Goal: Information Seeking & Learning: Learn about a topic

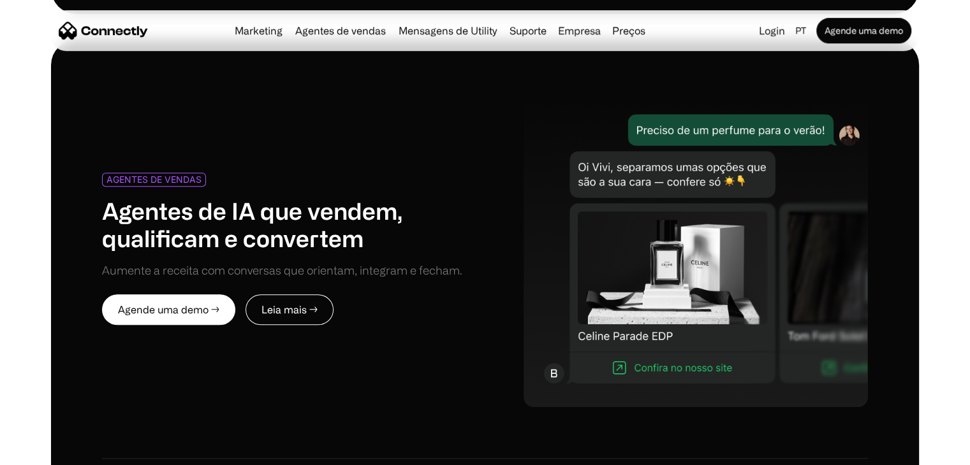
scroll to position [5701, 0]
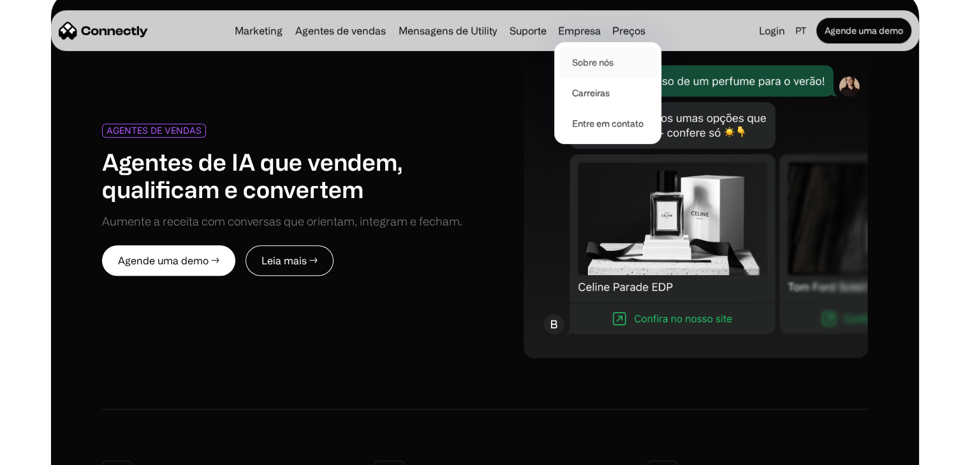
click at [597, 66] on link "Sobre nós" at bounding box center [607, 62] width 97 height 31
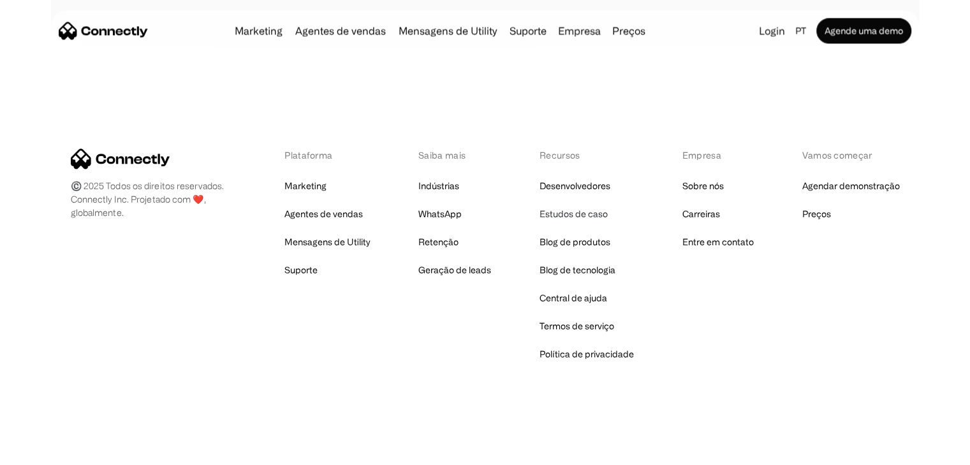
scroll to position [2032, 0]
click at [578, 186] on link "Desenvolvedores" at bounding box center [574, 186] width 71 height 18
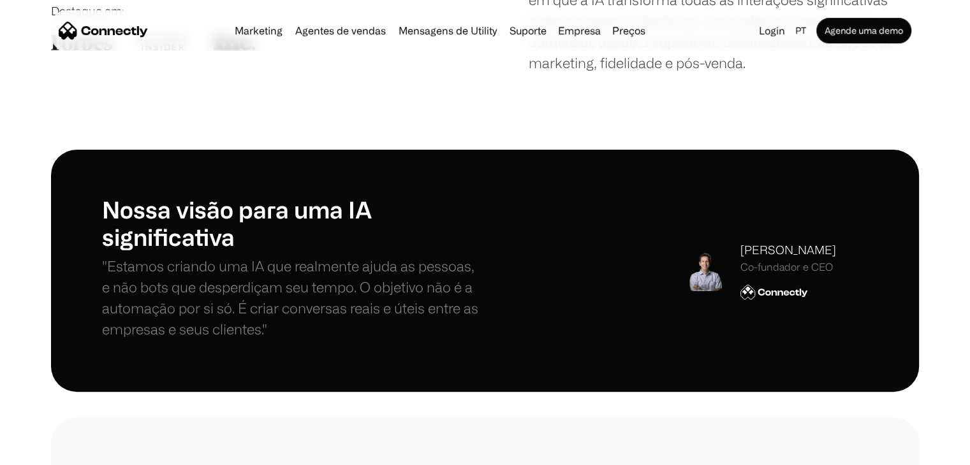
scroll to position [0, 0]
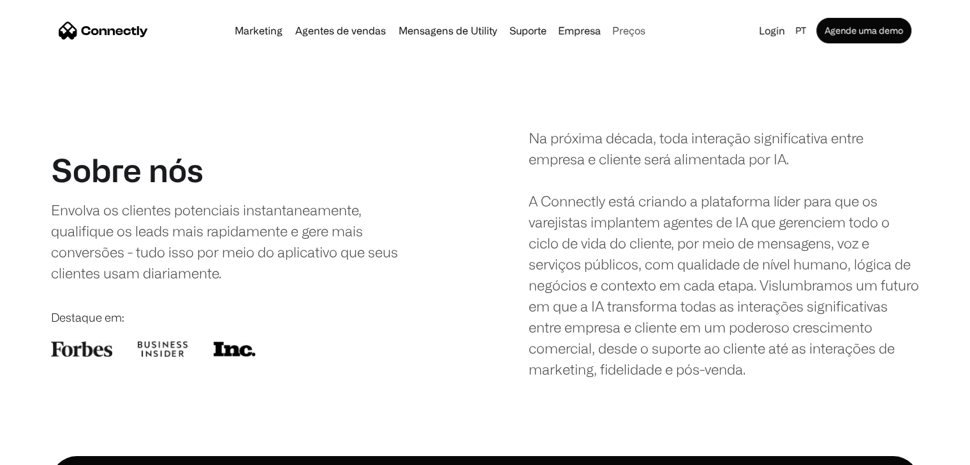
click at [617, 31] on link "Preços" at bounding box center [628, 30] width 43 height 10
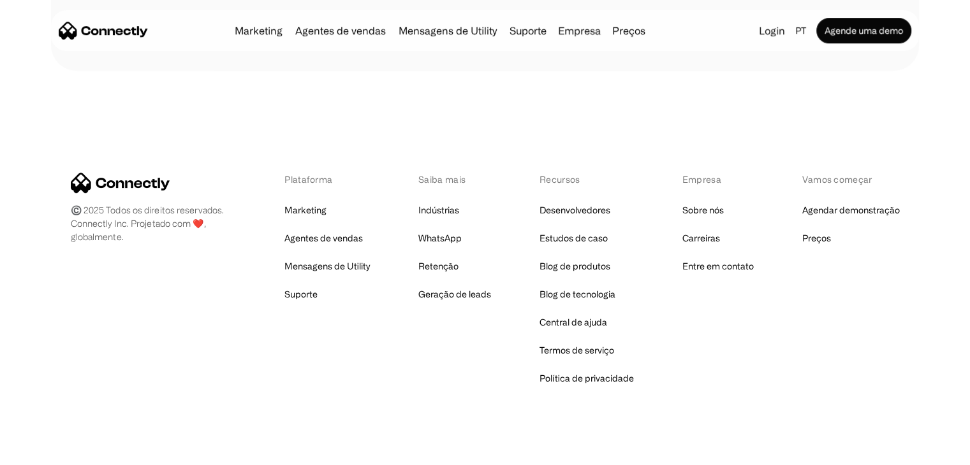
scroll to position [671, 0]
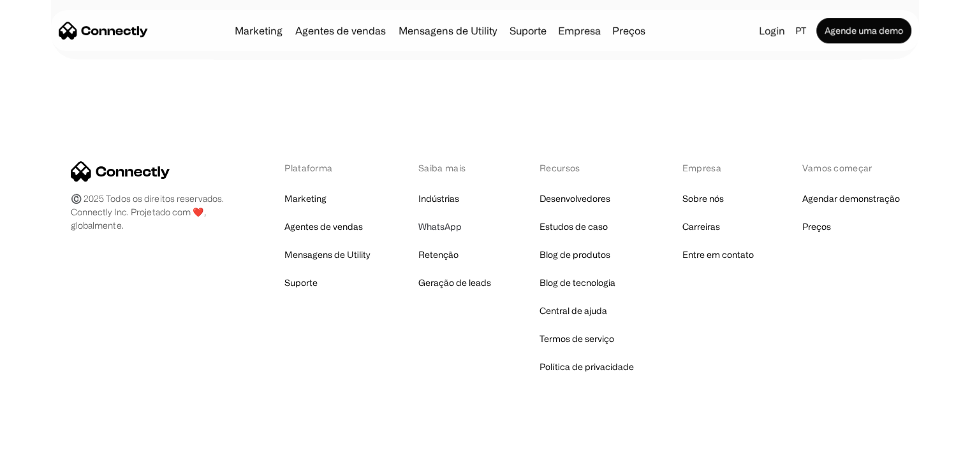
click at [437, 226] on link "WhatsApp" at bounding box center [439, 227] width 43 height 18
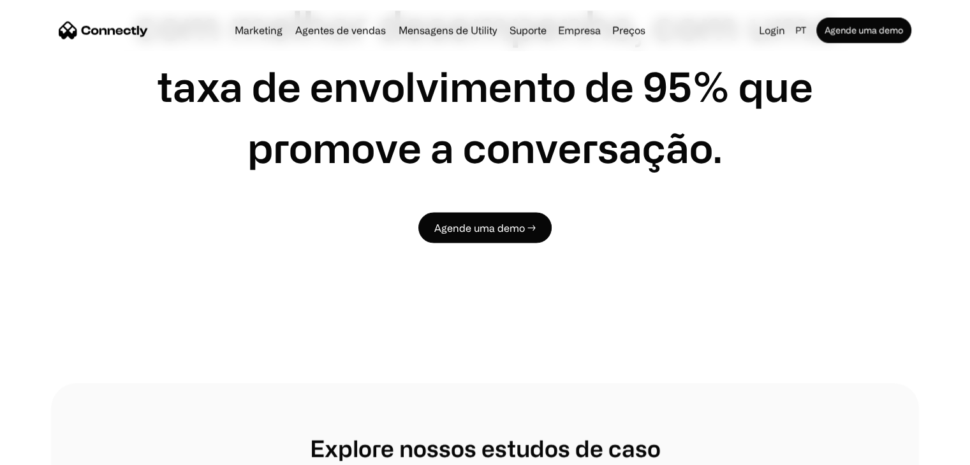
scroll to position [2380, 0]
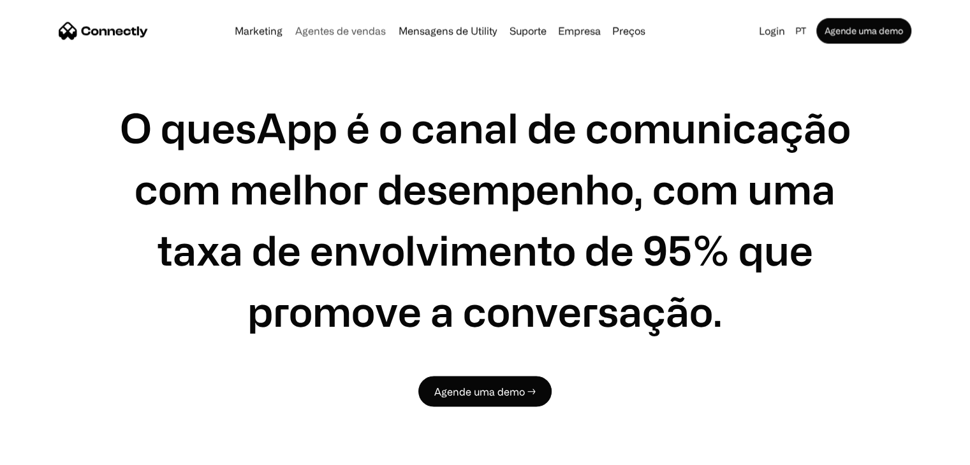
click at [324, 31] on link "Agentes de vendas" at bounding box center [340, 30] width 101 height 10
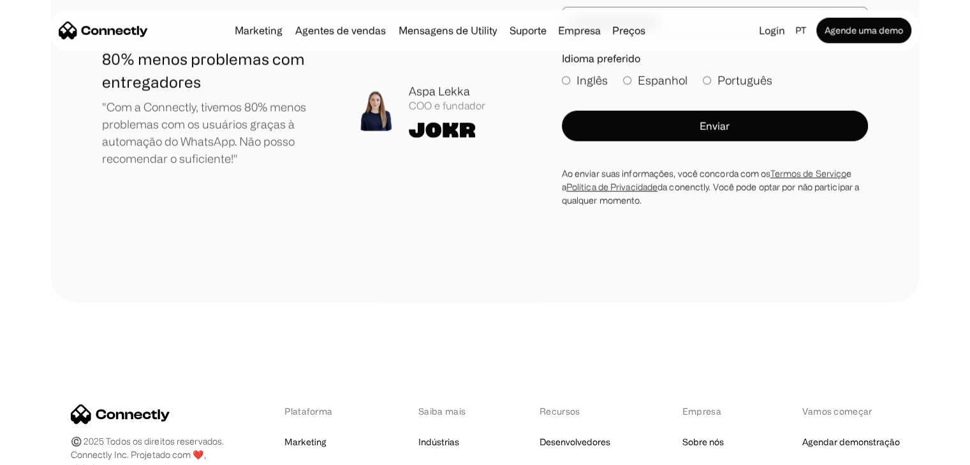
scroll to position [3794, 0]
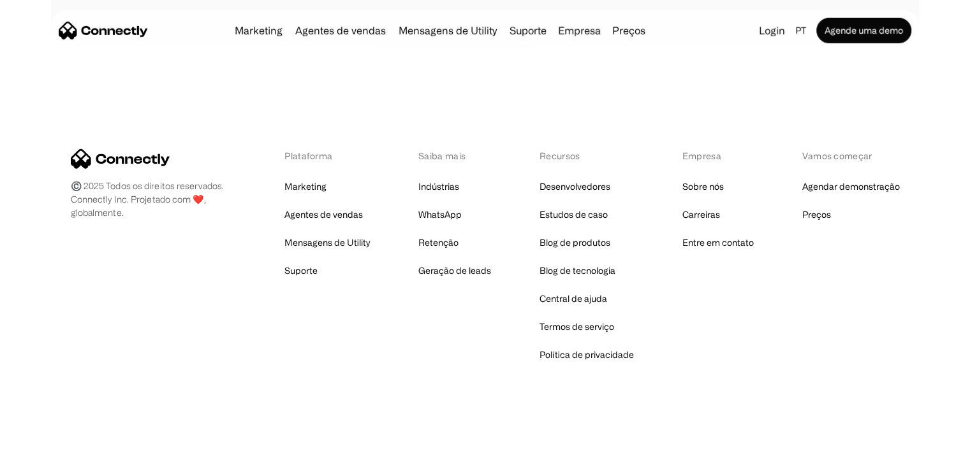
click at [325, 31] on link "Agentes de vendas" at bounding box center [340, 30] width 101 height 10
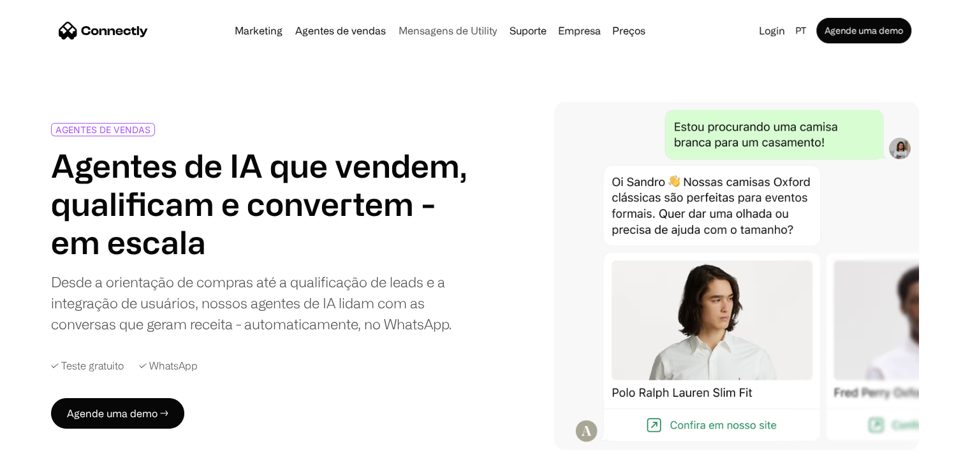
click at [465, 31] on link "Mensagens de Utility" at bounding box center [447, 30] width 108 height 10
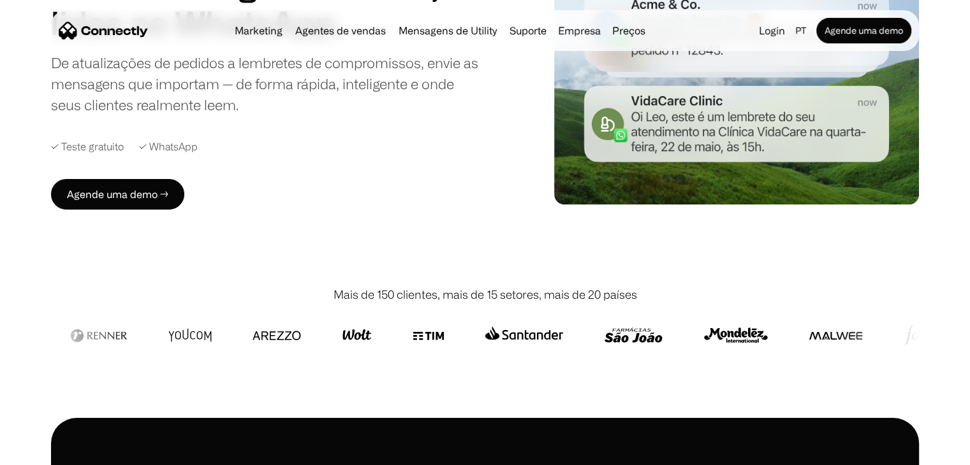
scroll to position [162, 0]
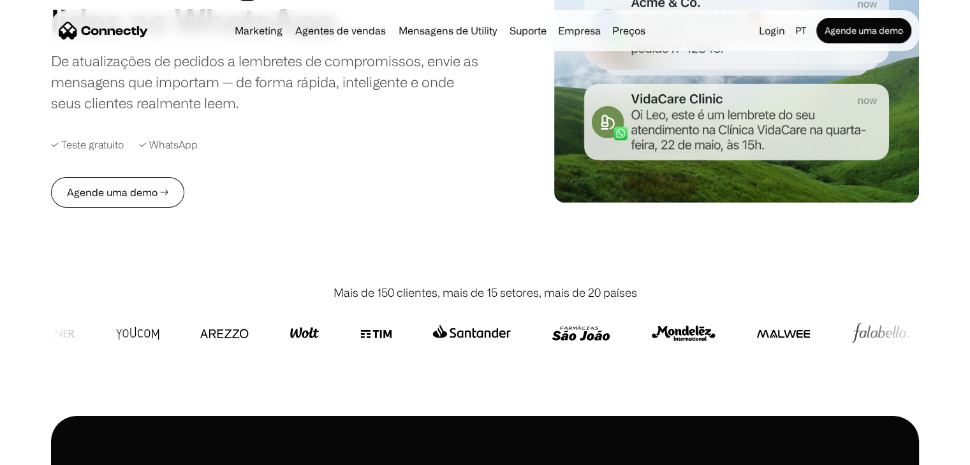
click at [135, 191] on link "Agende uma demo →" at bounding box center [117, 192] width 133 height 31
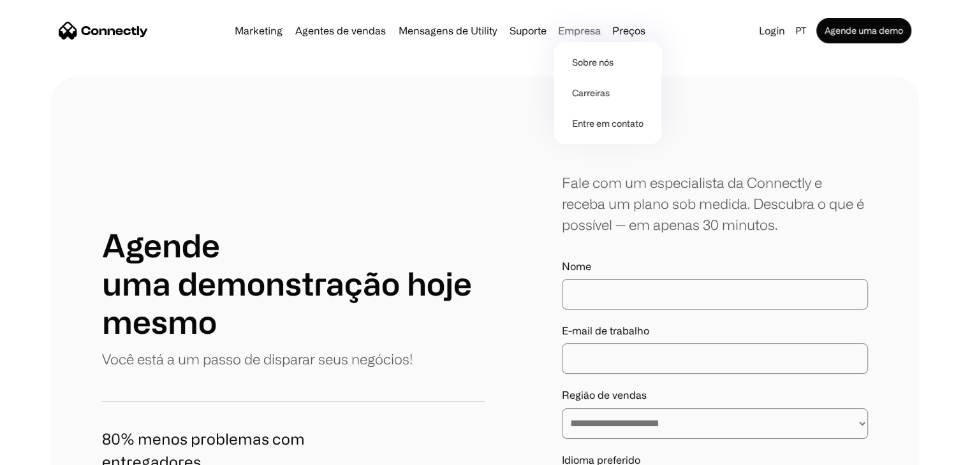
click at [599, 36] on div "Empresa" at bounding box center [579, 31] width 43 height 18
click at [622, 32] on link "Preços" at bounding box center [628, 30] width 43 height 10
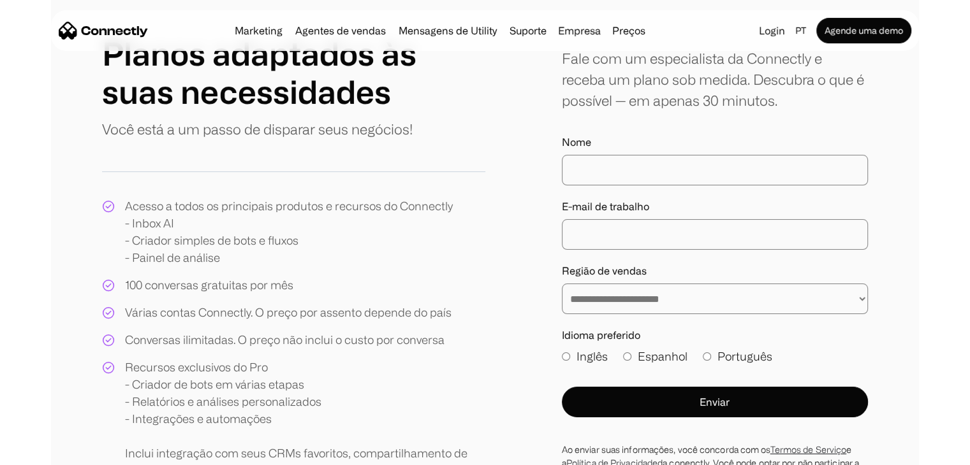
scroll to position [139, 0]
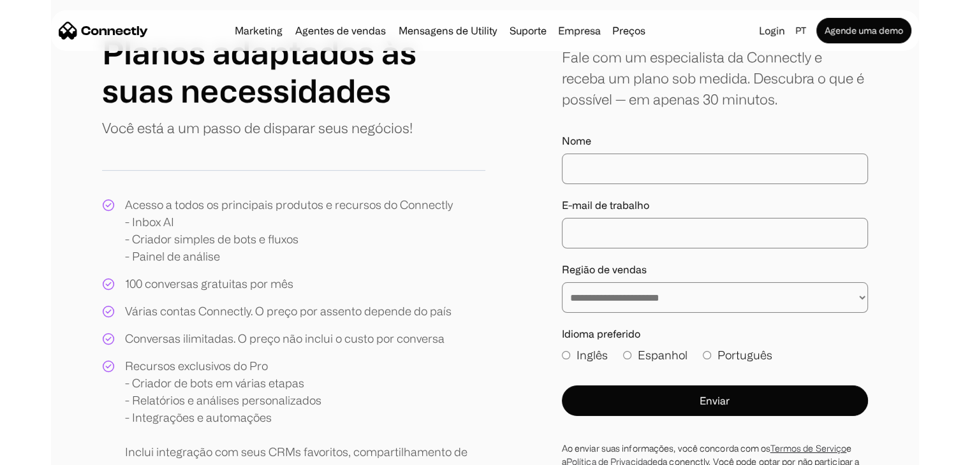
click at [632, 296] on select "**********" at bounding box center [715, 297] width 306 height 31
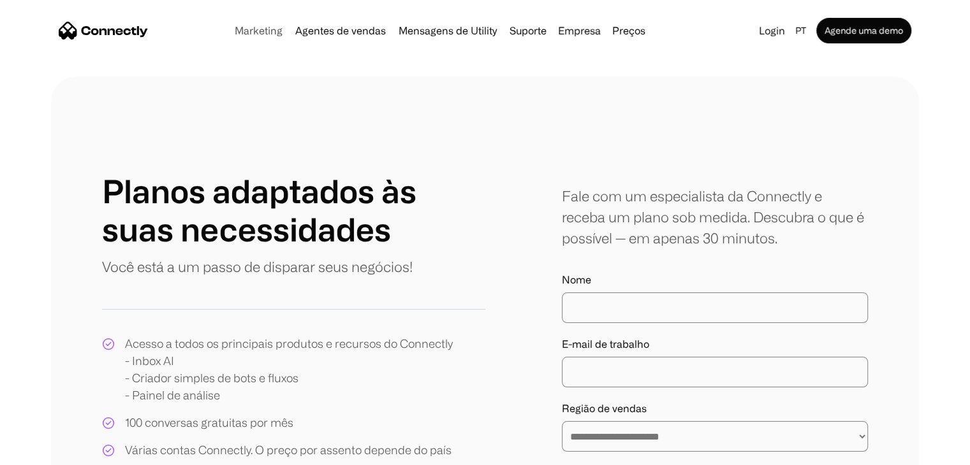
click at [266, 27] on link "Marketing" at bounding box center [258, 30] width 58 height 10
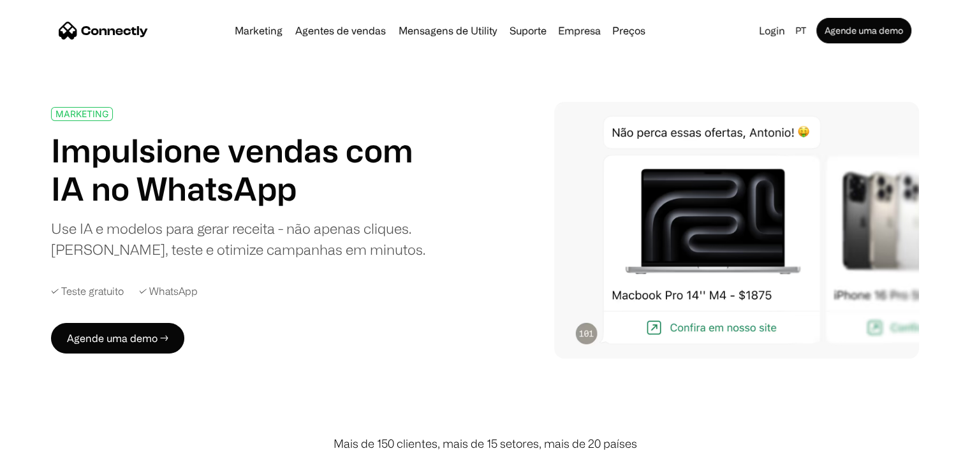
click at [275, 28] on link "Marketing" at bounding box center [258, 30] width 58 height 10
click at [91, 116] on div "MARKETING" at bounding box center [81, 114] width 53 height 10
click at [94, 48] on div "Marketing Agentes de vendas Mensagens de Utility Suporte Empresa Sobre nós Carr…" at bounding box center [485, 30] width 868 height 41
click at [101, 37] on img "home" at bounding box center [103, 31] width 89 height 18
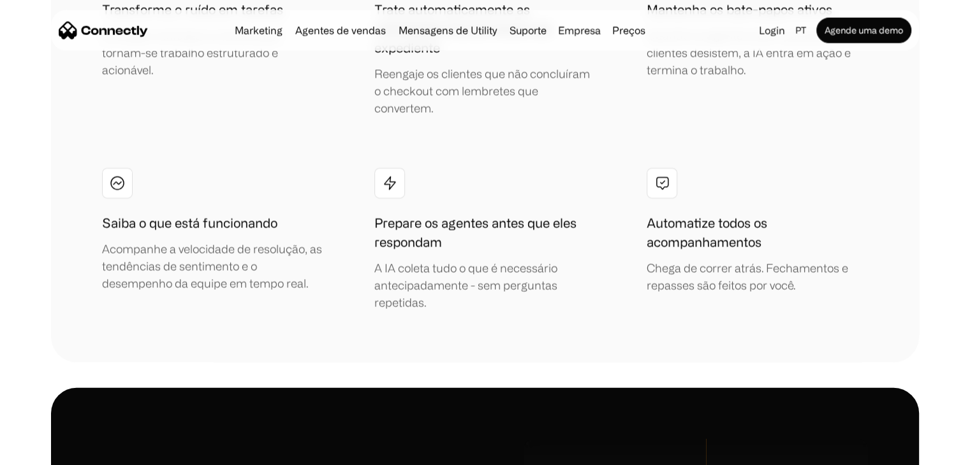
scroll to position [2958, 0]
